Goal: Obtain resource: Download file/media

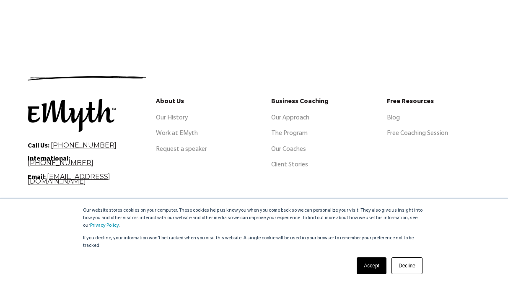
scroll to position [418, 0]
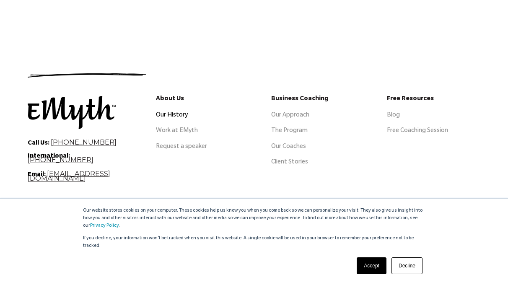
click at [168, 112] on link "Our History" at bounding box center [172, 115] width 32 height 7
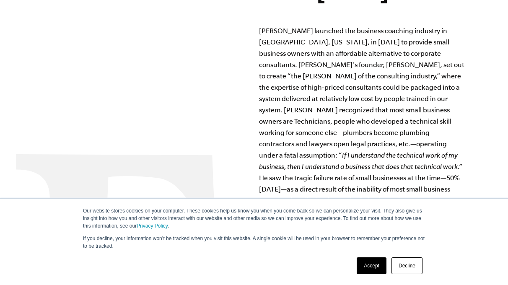
scroll to position [735, 0]
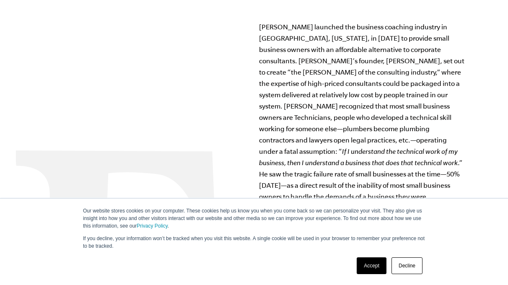
click at [373, 265] on link "Accept" at bounding box center [372, 266] width 30 height 17
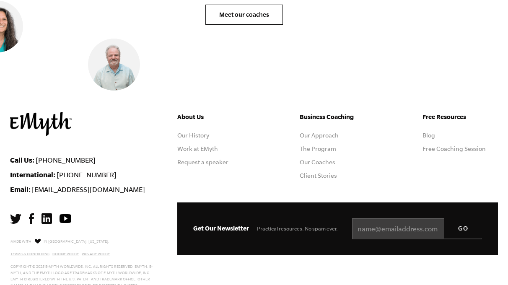
scroll to position [3618, 0]
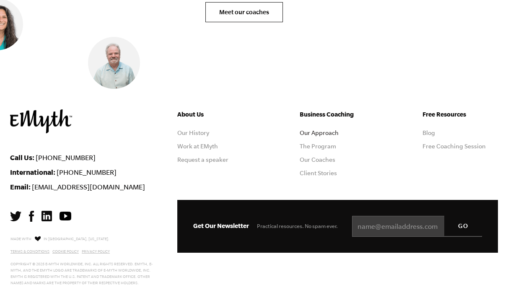
click at [326, 133] on link "Our Approach" at bounding box center [319, 133] width 39 height 7
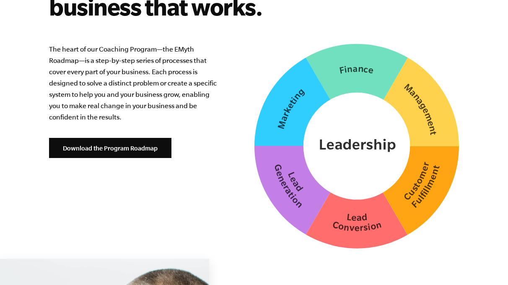
scroll to position [2180, 0]
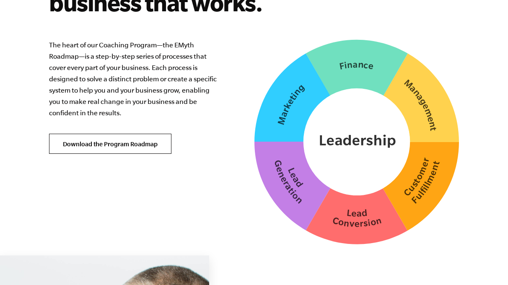
click at [120, 145] on link "Download the Program Roadmap" at bounding box center [110, 144] width 122 height 20
